Goal: Transaction & Acquisition: Purchase product/service

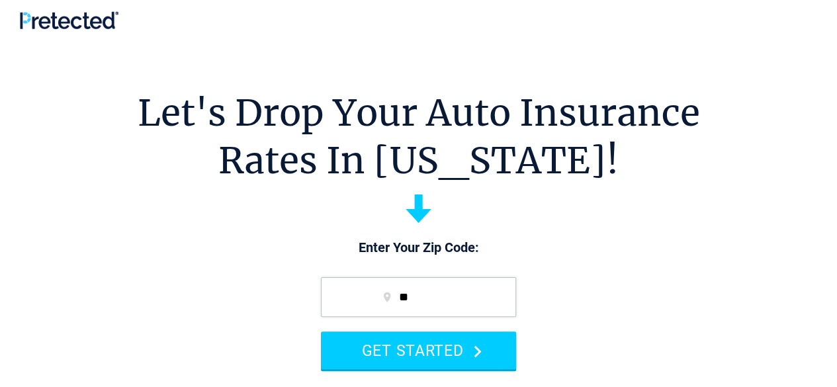
type input "*"
click at [458, 185] on h1 "Let's Drop Your Auto Insurance Rates In Massachusetts!" at bounding box center [419, 136] width 562 height 95
click at [554, 255] on section "Let's Drop Your Auto Insurance Rates In Massachusetts! Enter Your Zip Code: GET…" at bounding box center [418, 337] width 837 height 595
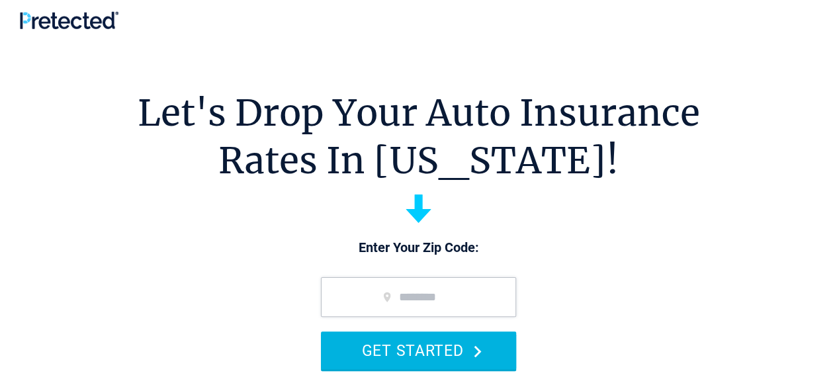
click at [462, 346] on button "GET STARTED" at bounding box center [418, 350] width 195 height 38
click at [406, 333] on button "GET STARTED" at bounding box center [418, 350] width 195 height 38
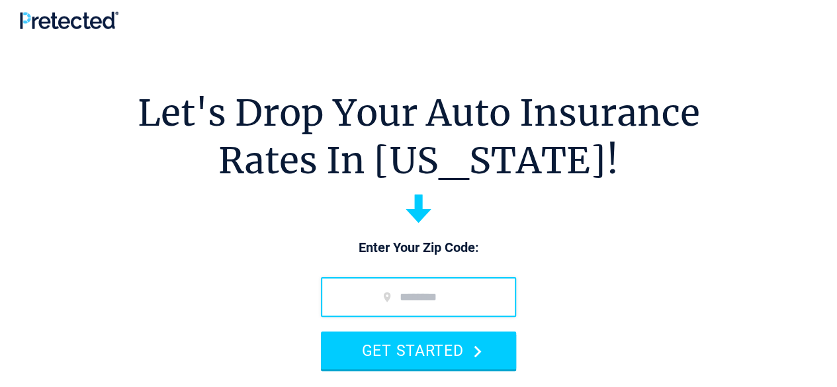
click at [397, 293] on input "zip code" at bounding box center [418, 297] width 195 height 40
click at [387, 300] on input "zip code" at bounding box center [418, 297] width 195 height 40
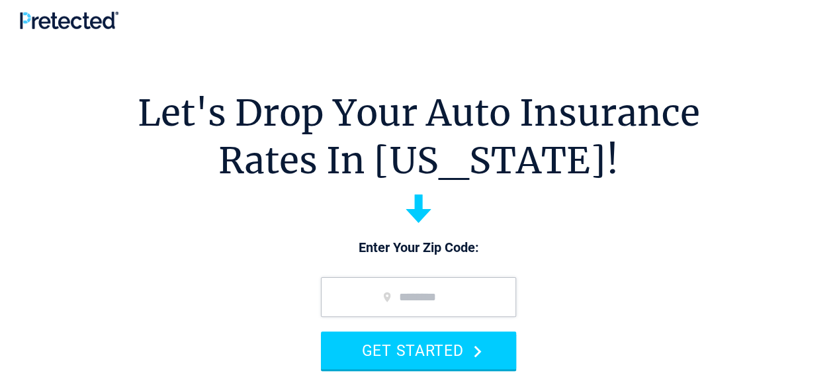
click at [413, 231] on section "Let's Drop Your Auto Insurance Rates In Massachusetts! Enter Your Zip Code: GET…" at bounding box center [418, 337] width 837 height 595
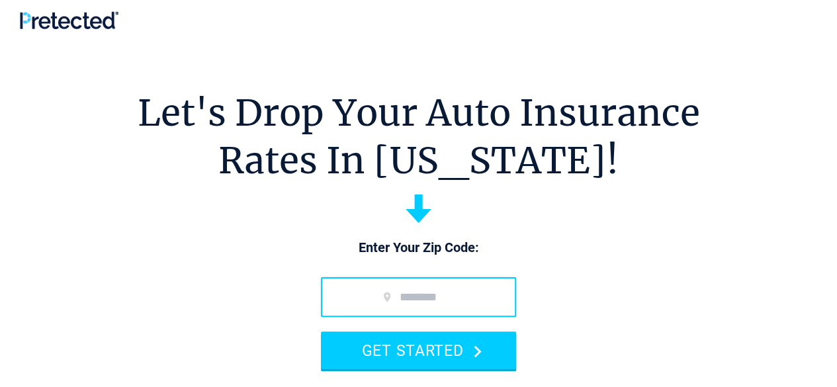
click at [421, 302] on input "zip code" at bounding box center [418, 297] width 195 height 40
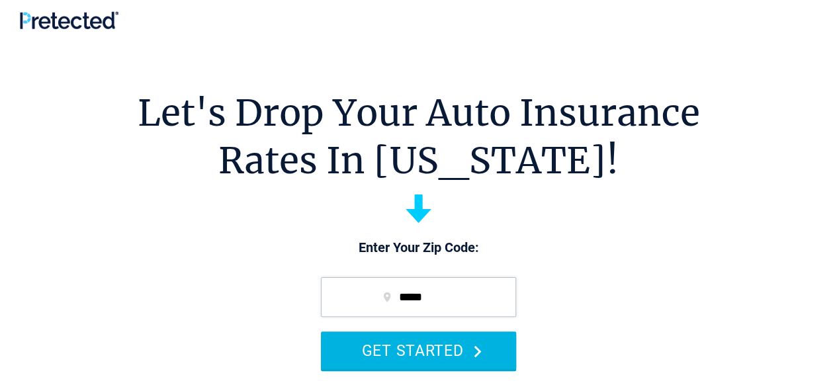
type input "*****"
click at [464, 349] on button "GET STARTED" at bounding box center [418, 350] width 195 height 38
click at [481, 350] on button "GET STARTED" at bounding box center [418, 350] width 195 height 38
click at [476, 350] on icon "submit" at bounding box center [478, 351] width 8 height 13
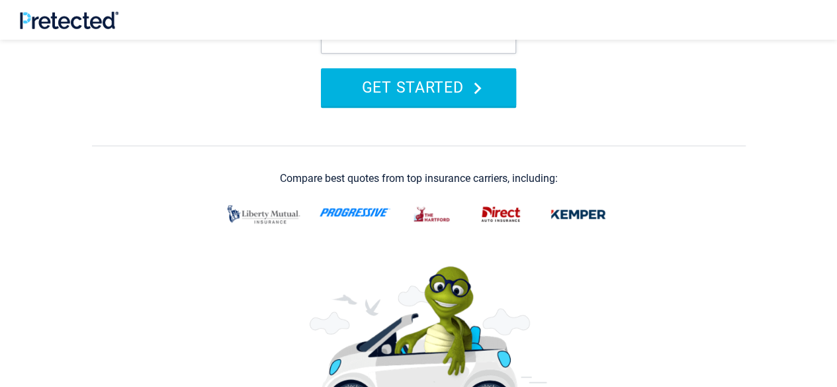
scroll to position [265, 0]
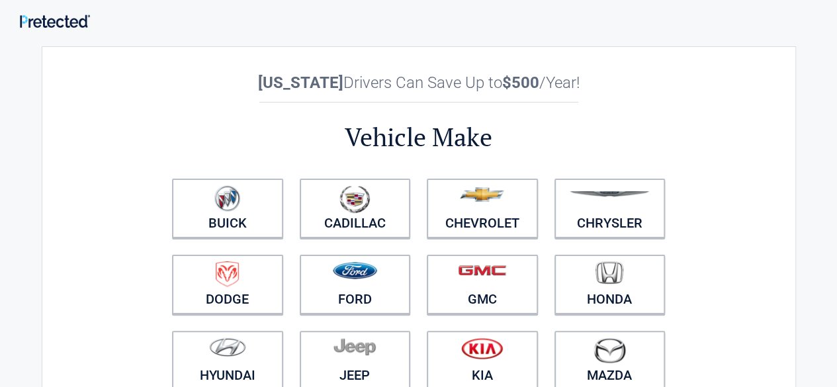
click at [270, 15] on div at bounding box center [418, 17] width 837 height 20
drag, startPoint x: 743, startPoint y: 1, endPoint x: 228, endPoint y: 20, distance: 515.5
click at [228, 20] on div at bounding box center [418, 17] width 837 height 20
